Goal: Obtain resource: Obtain resource

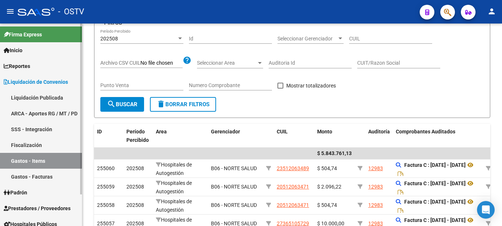
scroll to position [38, 0]
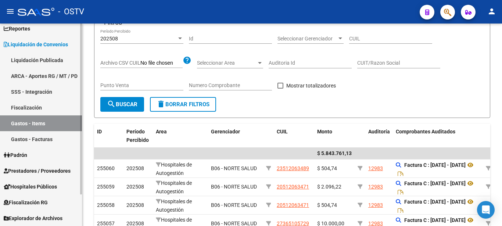
click at [38, 177] on link "Prestadores / Proveedores" at bounding box center [41, 171] width 82 height 16
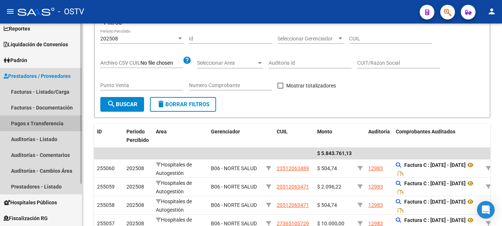
click at [33, 123] on link "Pagos x Transferencia" at bounding box center [41, 124] width 82 height 16
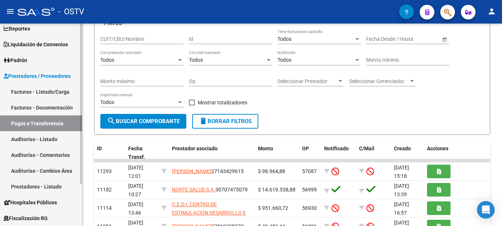
scroll to position [33, 0]
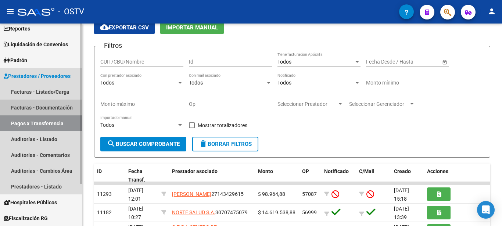
click at [37, 111] on link "Facturas - Documentación" at bounding box center [41, 108] width 82 height 16
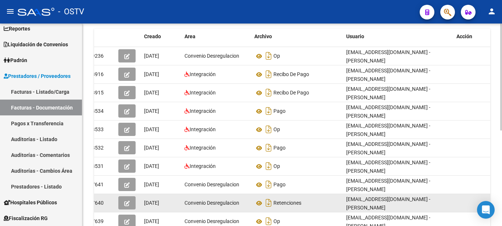
scroll to position [75, 0]
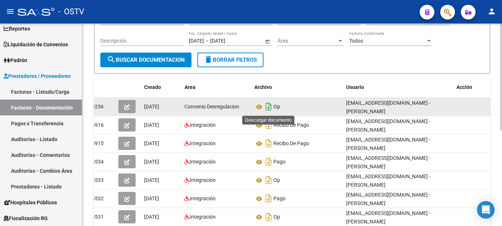
click at [271, 109] on icon "Descargar documento" at bounding box center [269, 107] width 10 height 12
click at [258, 105] on icon at bounding box center [260, 107] width 10 height 9
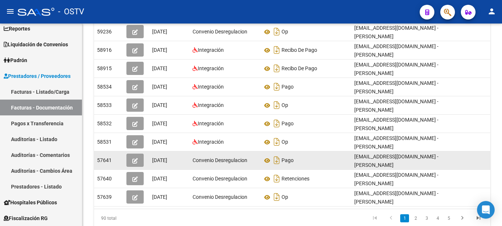
scroll to position [38, 0]
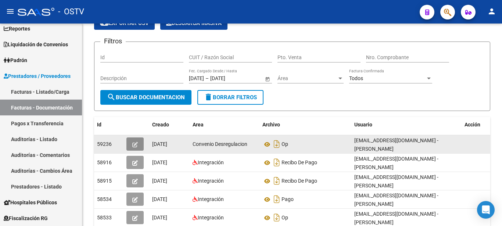
click at [134, 145] on icon "button" at bounding box center [135, 145] width 6 height 6
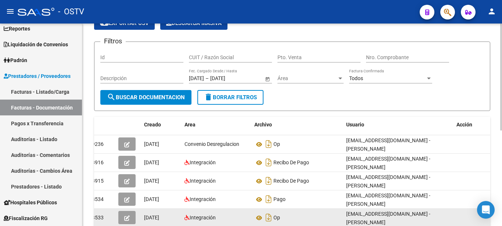
scroll to position [0, 0]
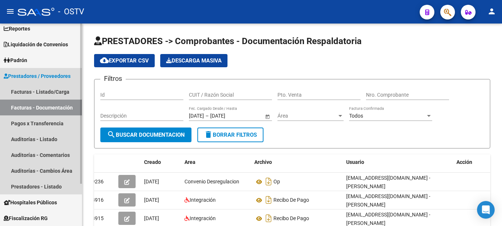
click at [33, 107] on link "Facturas - Documentación" at bounding box center [41, 108] width 82 height 16
click at [42, 91] on link "Facturas - Listado/Carga" at bounding box center [41, 92] width 82 height 16
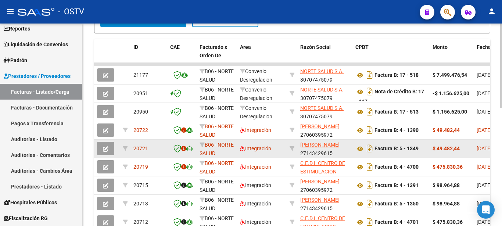
scroll to position [173, 0]
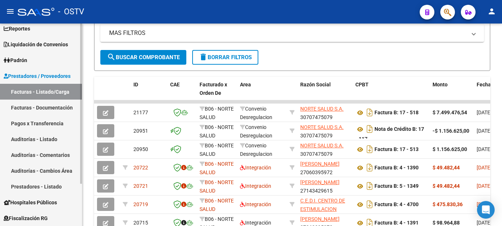
click at [42, 43] on span "Liquidación de Convenios" at bounding box center [36, 44] width 64 height 8
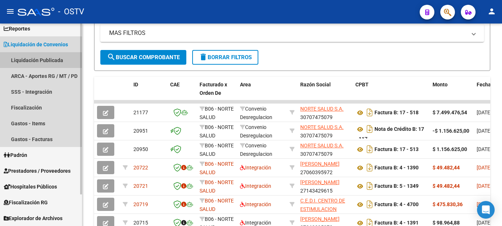
click at [31, 62] on link "Liquidación Publicada" at bounding box center [41, 60] width 82 height 16
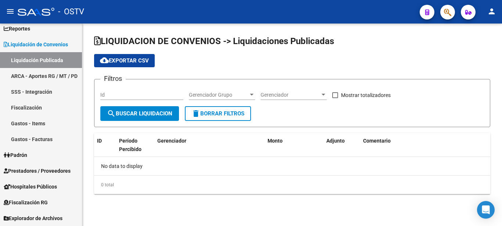
checkbox input "true"
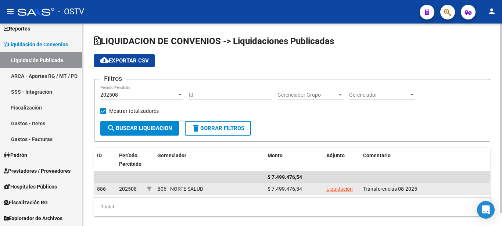
click at [345, 191] on link "Liquidación" at bounding box center [340, 189] width 26 height 6
